Goal: Task Accomplishment & Management: Manage account settings

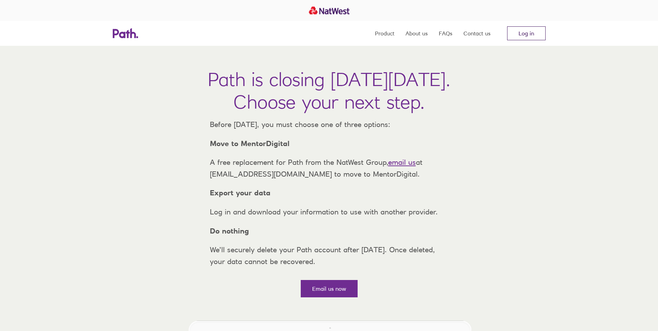
click at [535, 34] on link "Log in" at bounding box center [526, 33] width 39 height 14
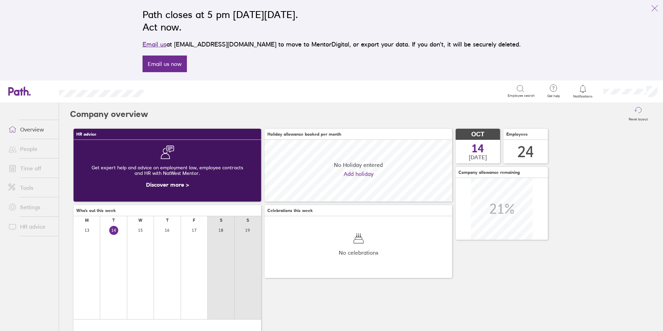
scroll to position [62, 188]
click at [37, 166] on link "Time off" at bounding box center [31, 168] width 56 height 14
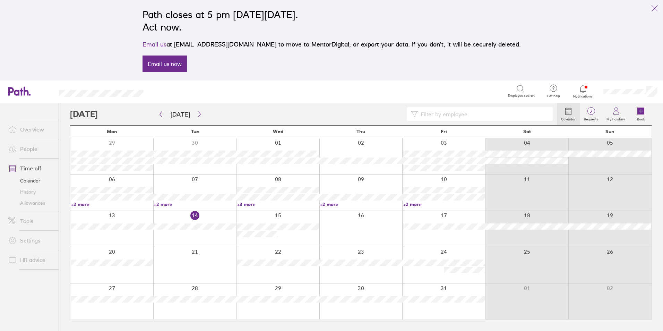
click at [269, 240] on div at bounding box center [277, 229] width 83 height 36
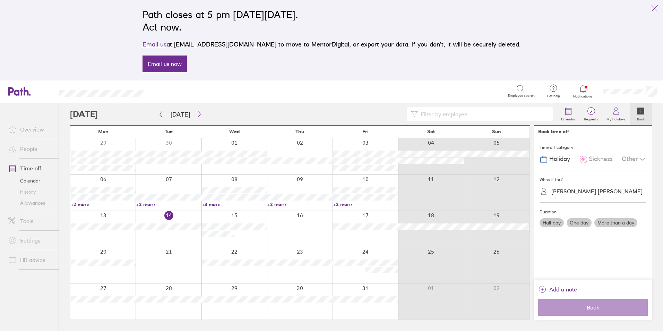
click at [598, 159] on span "Sickness" at bounding box center [601, 158] width 24 height 7
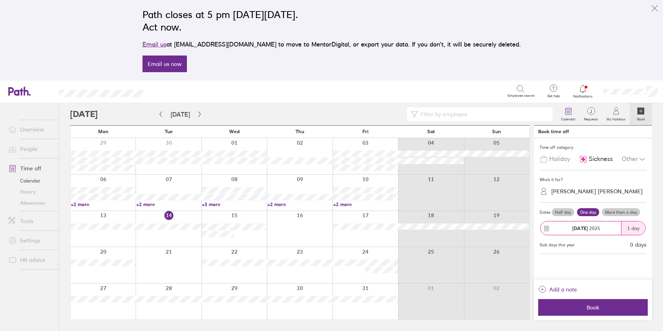
click at [580, 194] on div "[PERSON_NAME] [PERSON_NAME]" at bounding box center [597, 191] width 91 height 7
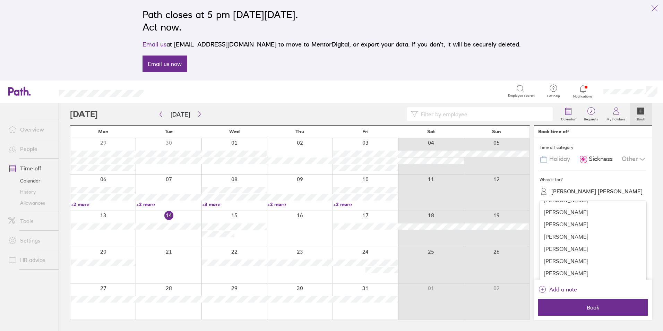
scroll to position [88, 0]
click at [602, 232] on div "[PERSON_NAME]" at bounding box center [593, 237] width 107 height 12
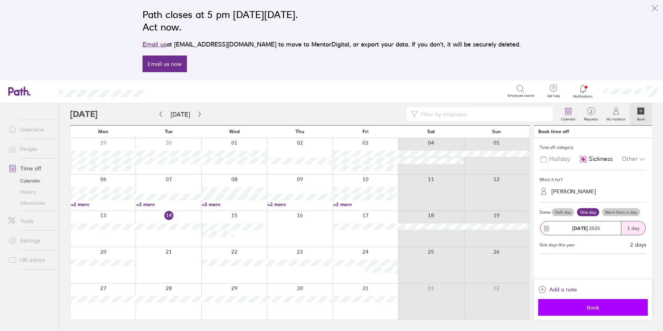
click at [605, 307] on span "Book" at bounding box center [593, 307] width 100 height 6
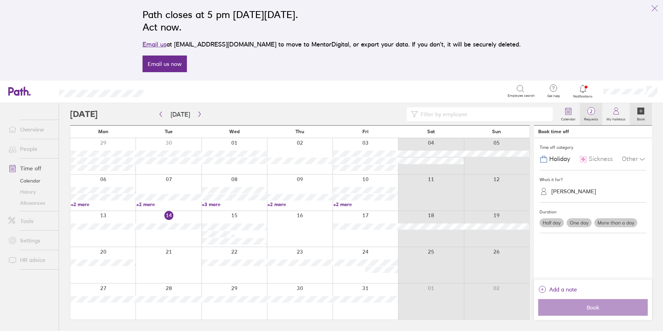
click at [594, 114] on span "2" at bounding box center [591, 112] width 23 height 6
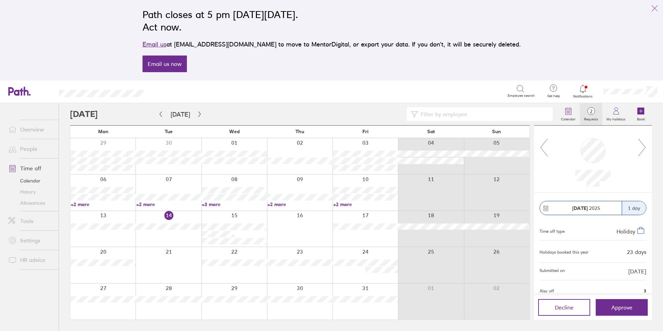
click at [639, 152] on icon at bounding box center [642, 147] width 9 height 19
click at [199, 112] on icon "button" at bounding box center [199, 114] width 5 height 6
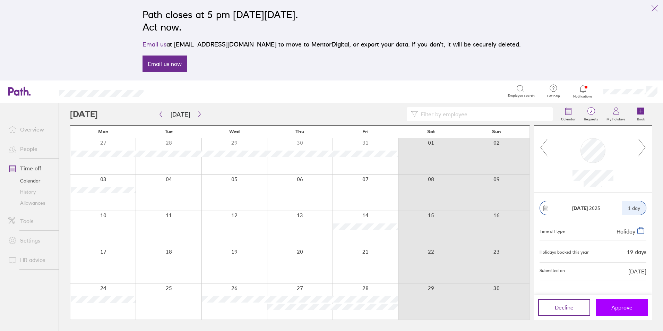
click at [638, 308] on button "Approve" at bounding box center [622, 307] width 52 height 17
click at [38, 204] on link "Allowances" at bounding box center [31, 202] width 56 height 11
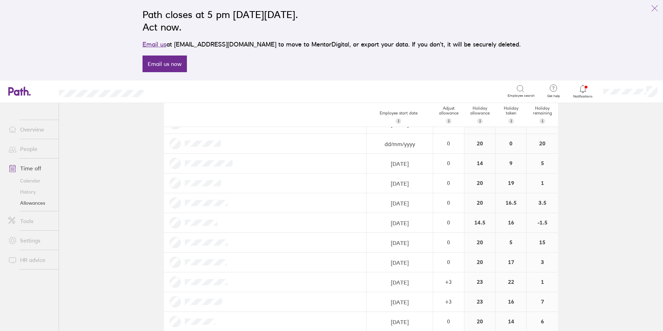
scroll to position [104, 0]
